Goal: Task Accomplishment & Management: Use online tool/utility

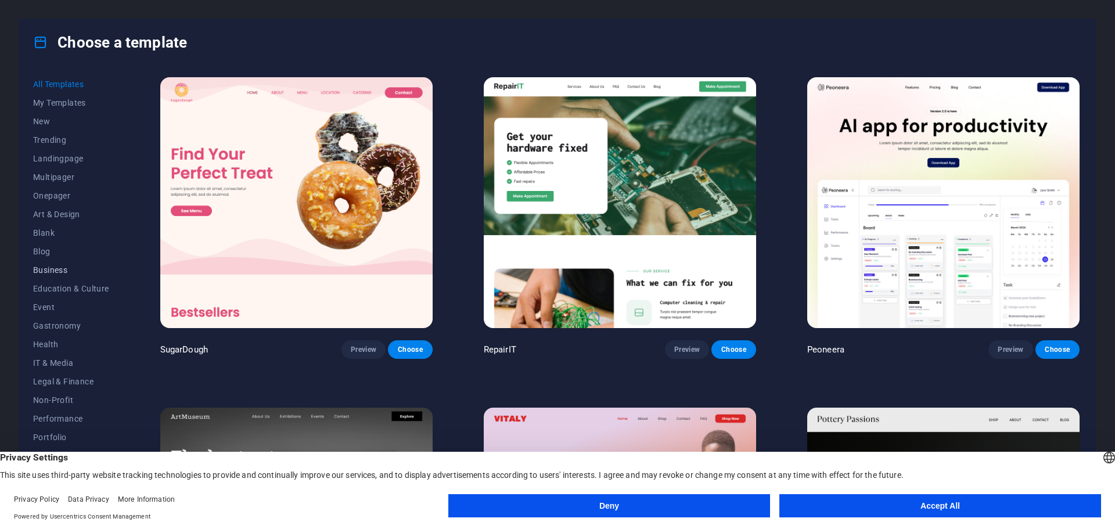
click at [56, 267] on span "Business" at bounding box center [71, 270] width 76 height 9
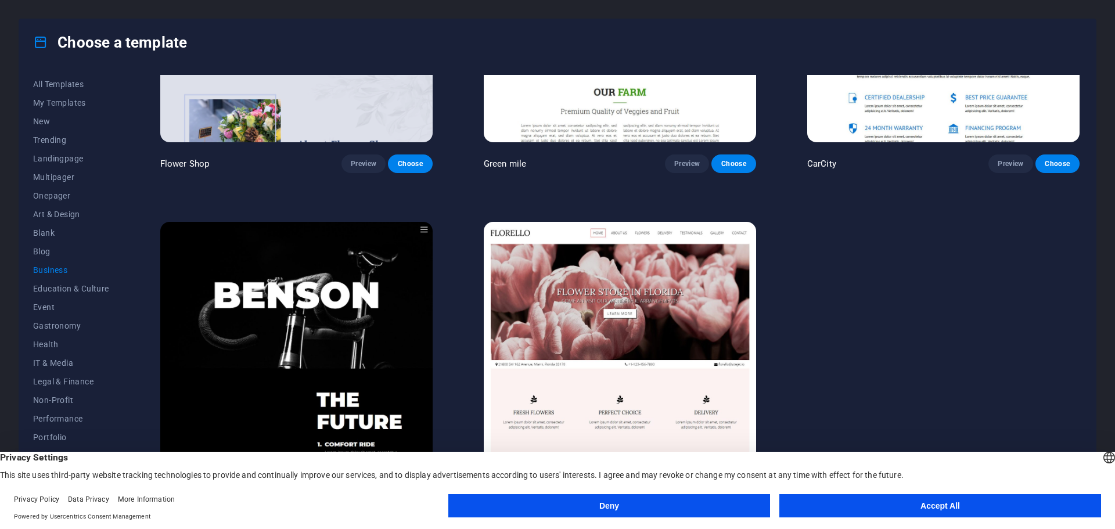
scroll to position [521, 0]
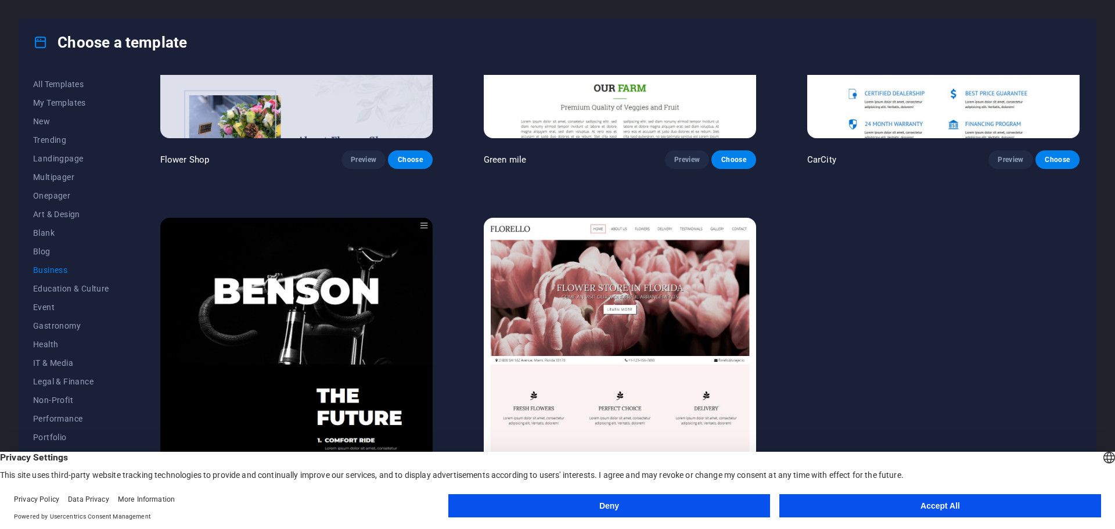
click at [650, 510] on button "Deny" at bounding box center [610, 505] width 322 height 23
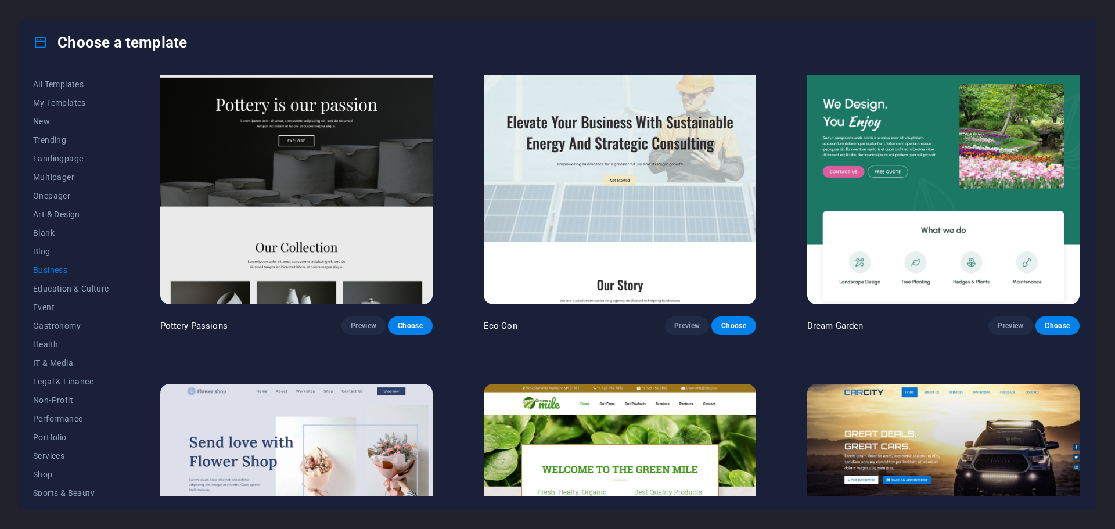
scroll to position [0, 0]
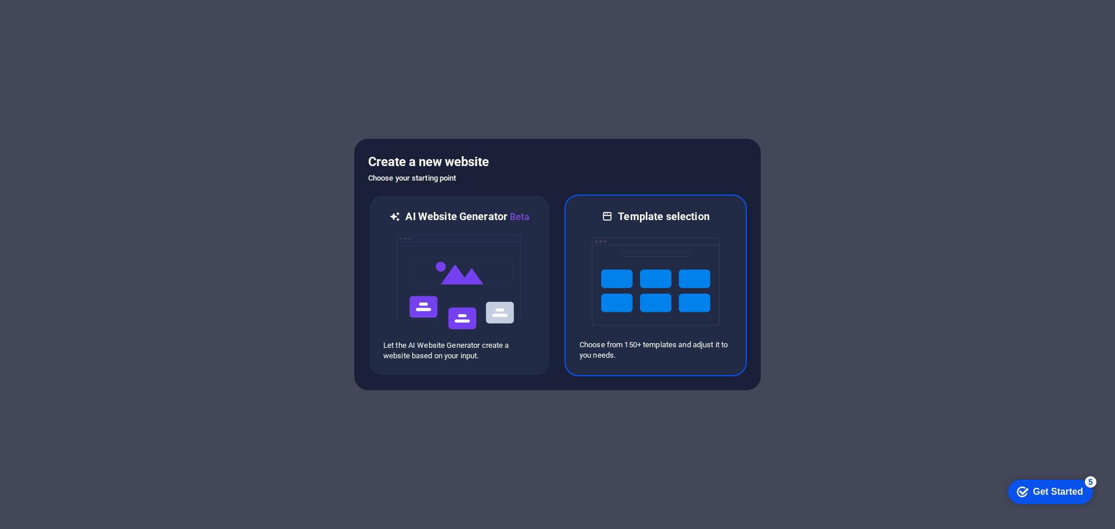
click at [655, 281] on img at bounding box center [656, 282] width 128 height 116
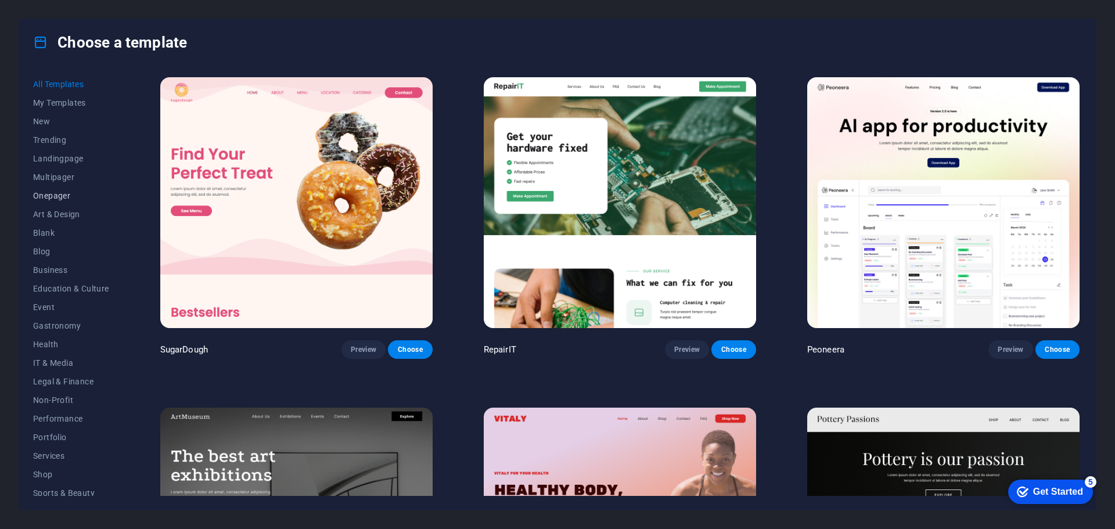
click at [56, 191] on span "Onepager" at bounding box center [71, 195] width 76 height 9
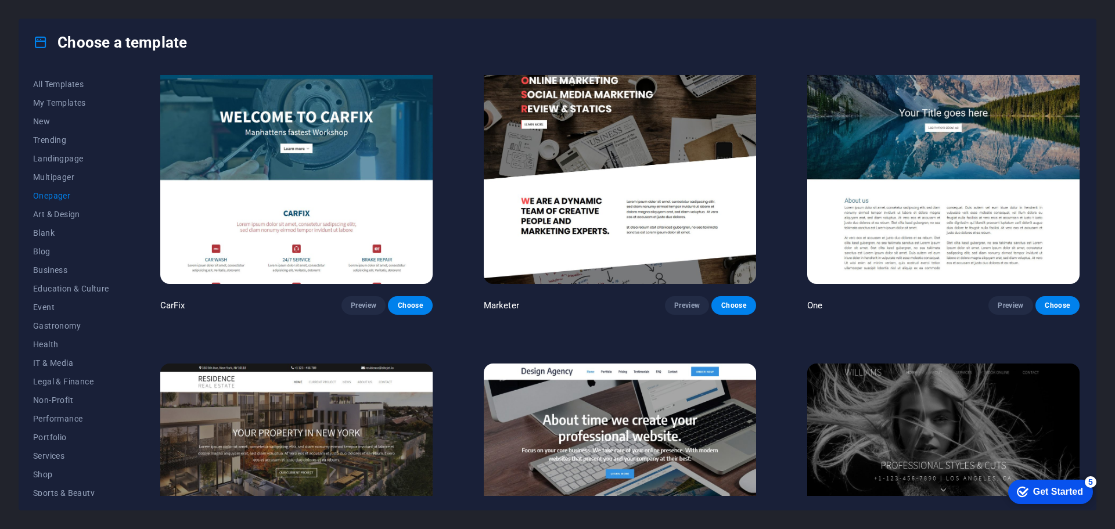
scroll to position [7284, 0]
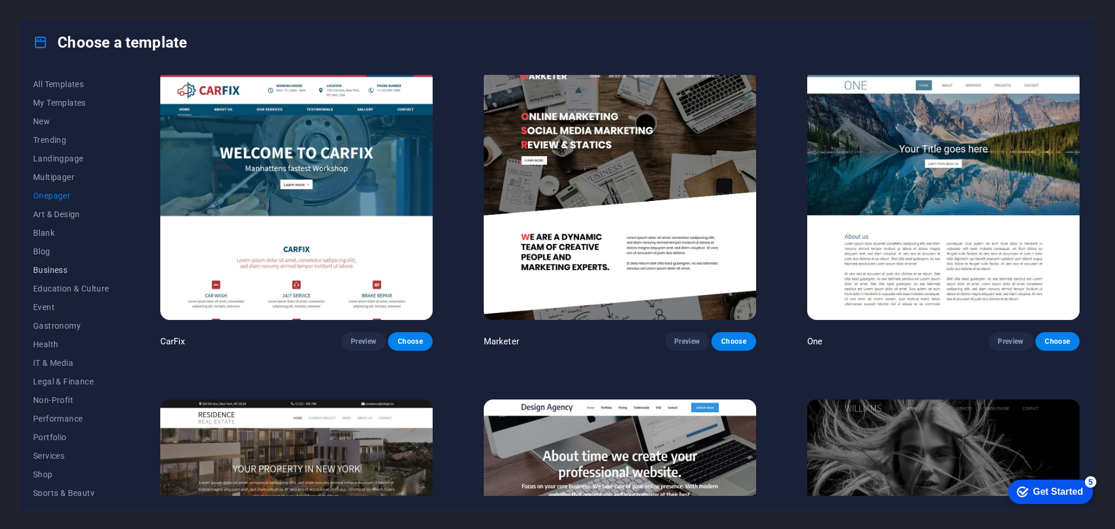
click at [64, 271] on span "Business" at bounding box center [71, 270] width 76 height 9
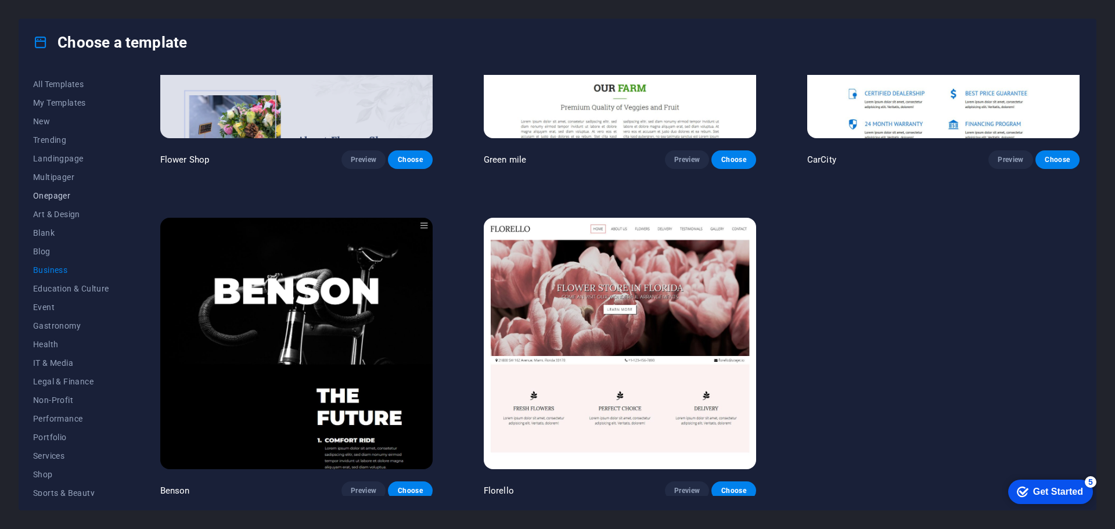
click at [57, 193] on span "Onepager" at bounding box center [71, 195] width 76 height 9
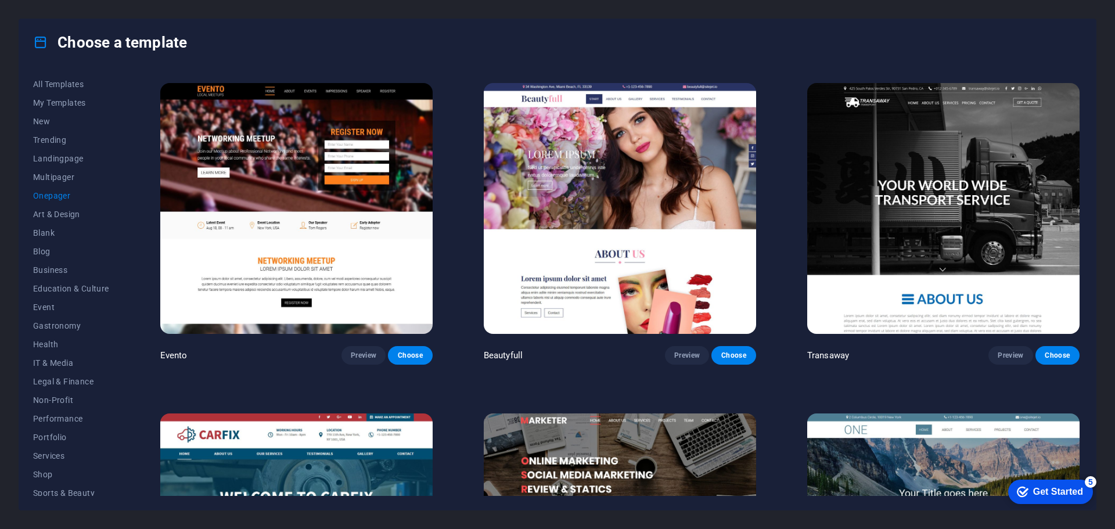
scroll to position [7109, 0]
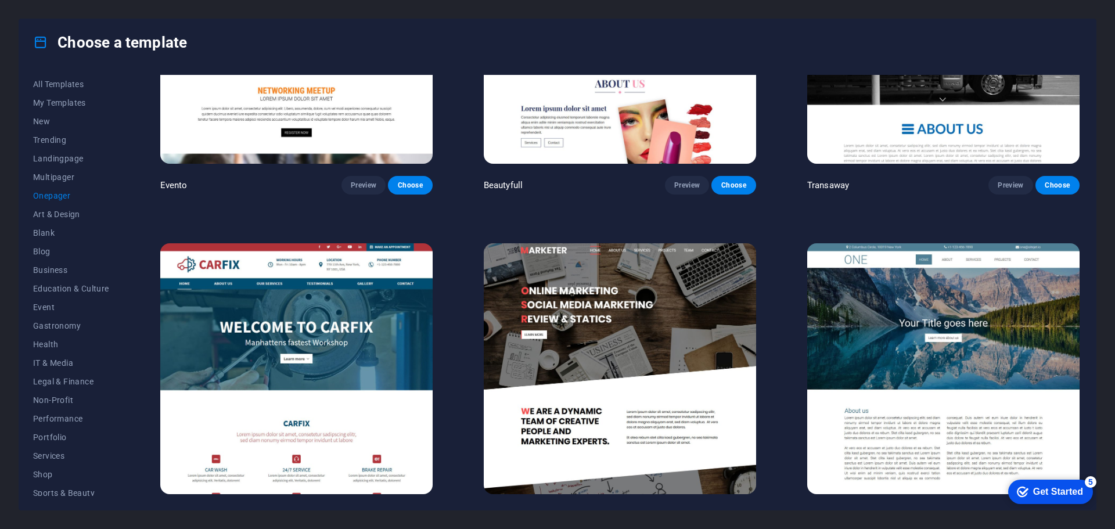
click at [935, 292] on img at bounding box center [944, 368] width 272 height 251
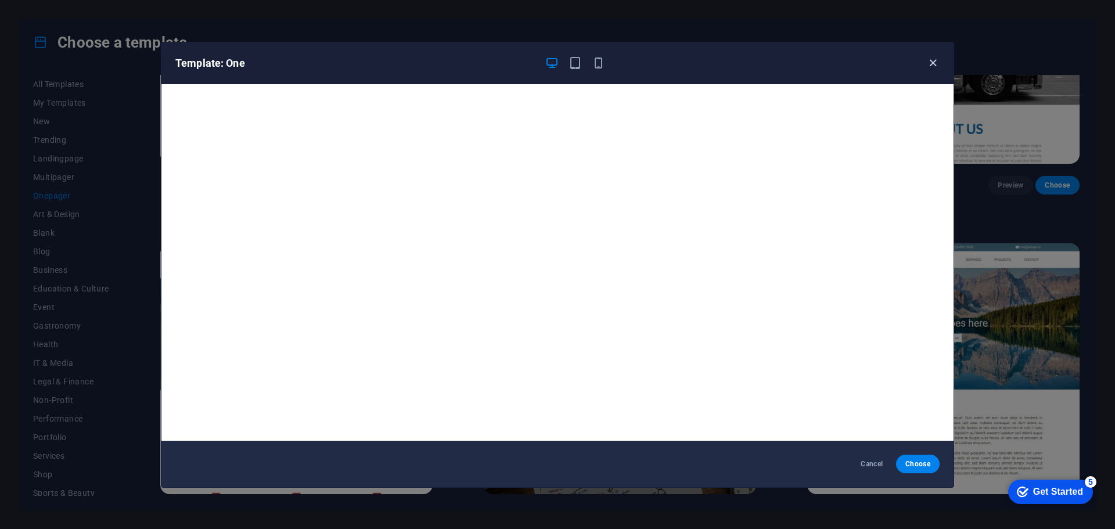
click at [935, 65] on icon "button" at bounding box center [933, 62] width 13 height 13
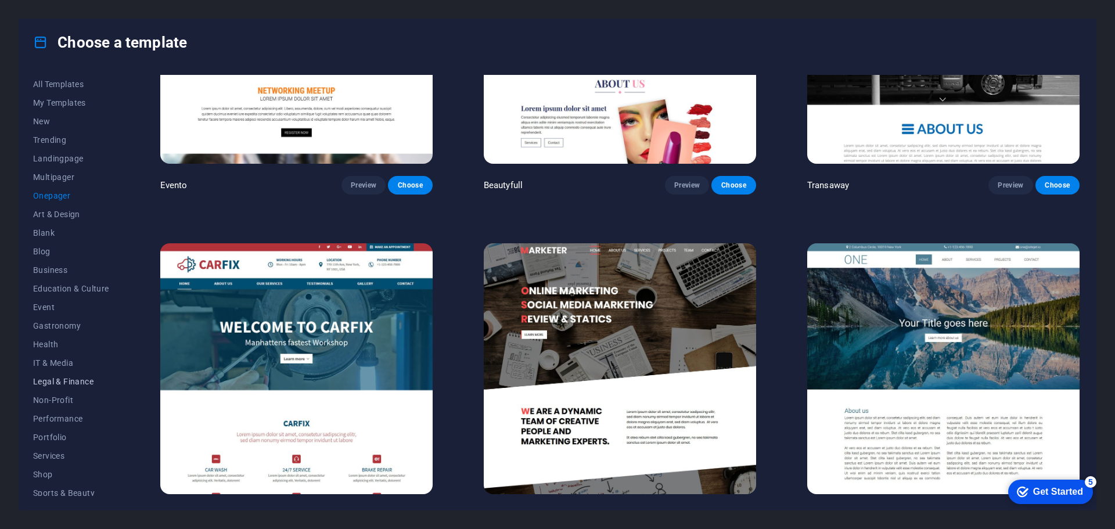
click at [64, 382] on span "Legal & Finance" at bounding box center [71, 381] width 76 height 9
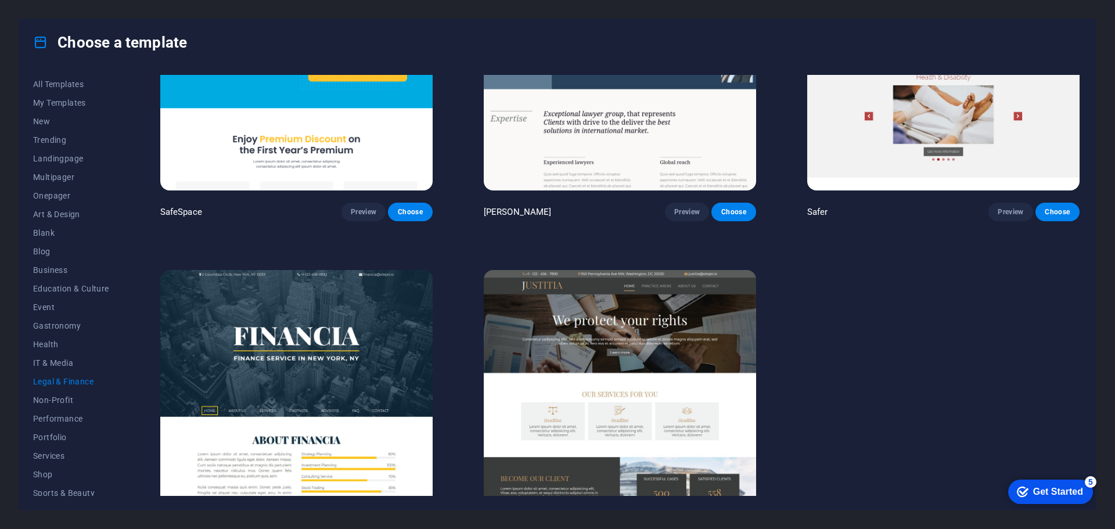
scroll to position [133, 0]
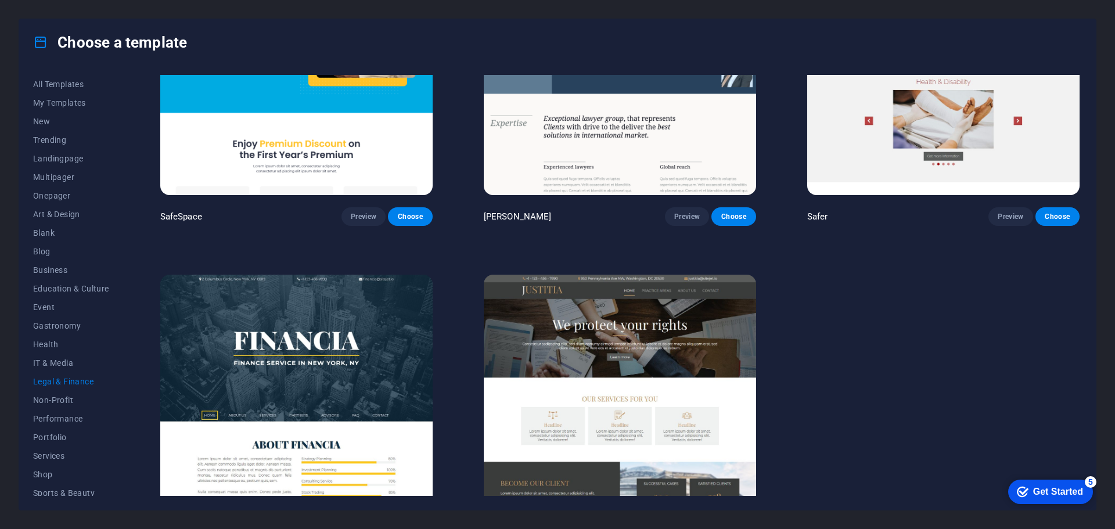
click at [281, 347] on img at bounding box center [296, 400] width 272 height 251
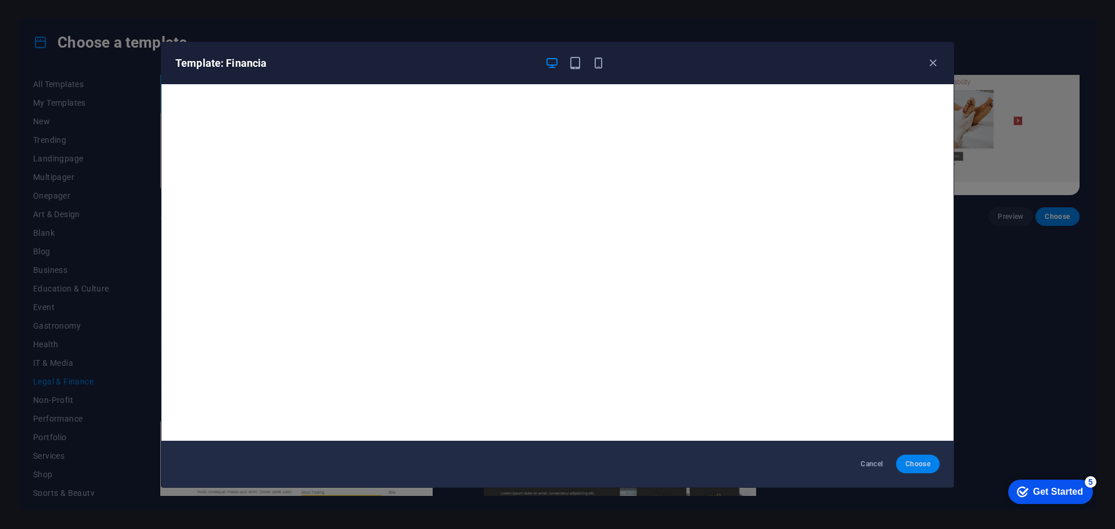
click at [910, 468] on span "Choose" at bounding box center [918, 464] width 25 height 9
